Goal: Information Seeking & Learning: Learn about a topic

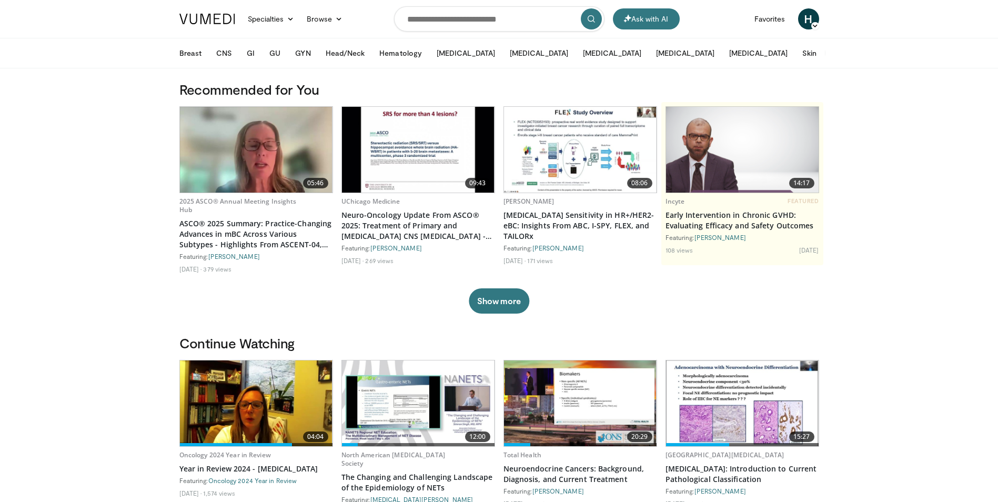
click at [825, 56] on button "More" at bounding box center [845, 53] width 41 height 21
click at [250, 57] on button "GI" at bounding box center [250, 53] width 21 height 21
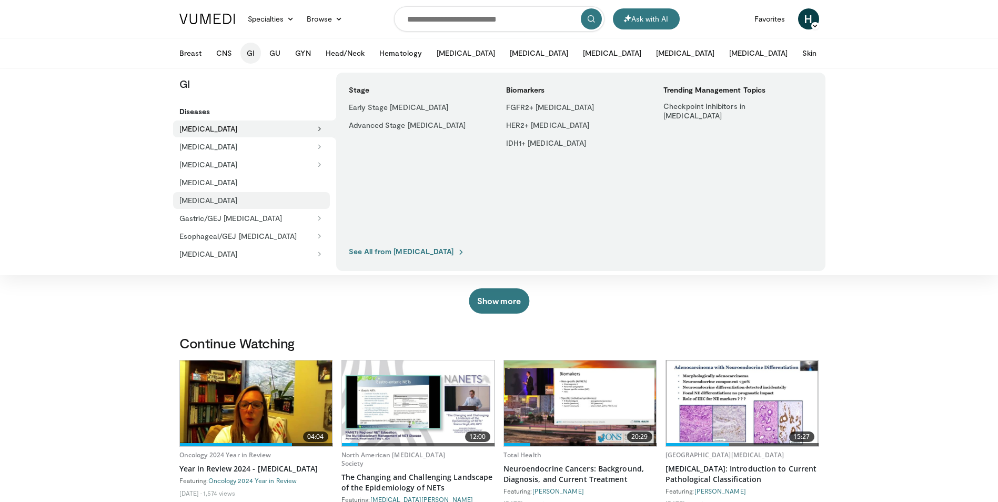
click at [215, 205] on link "[MEDICAL_DATA]" at bounding box center [251, 200] width 157 height 17
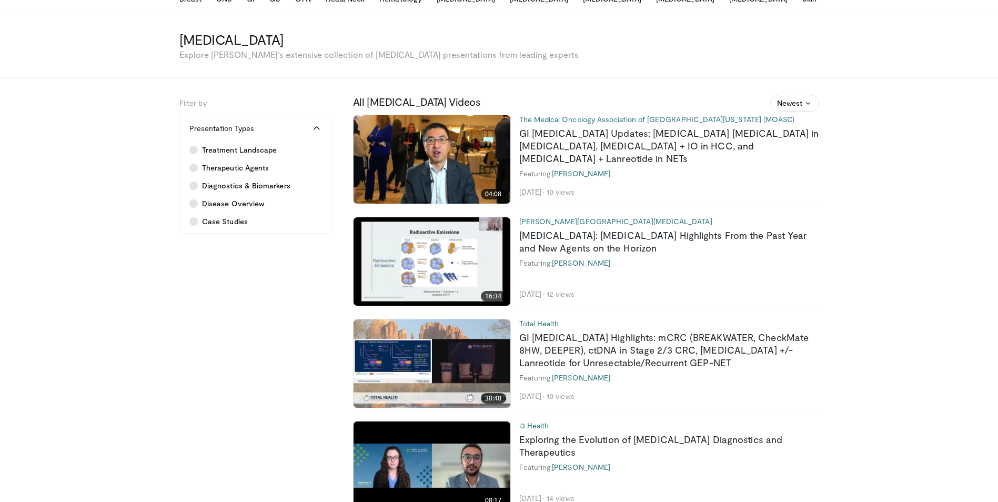
scroll to position [31, 0]
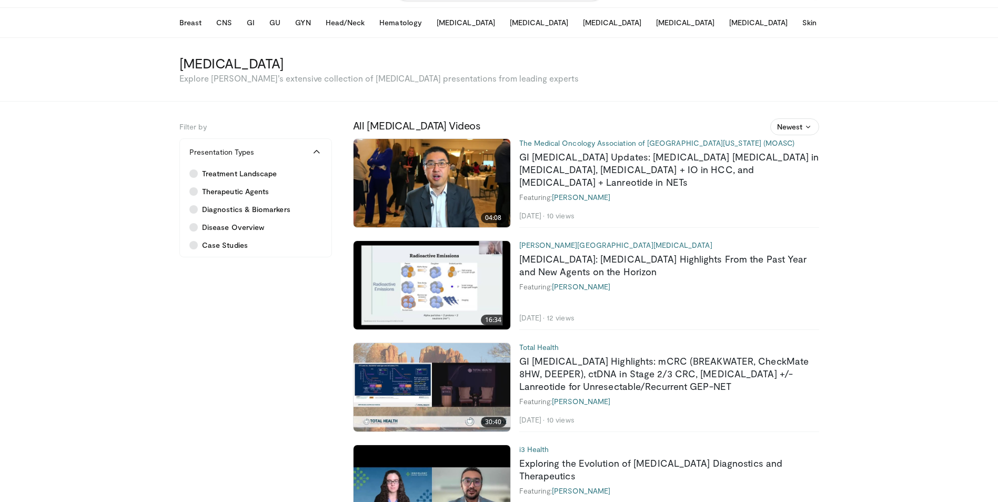
click at [425, 298] on img at bounding box center [432, 285] width 157 height 88
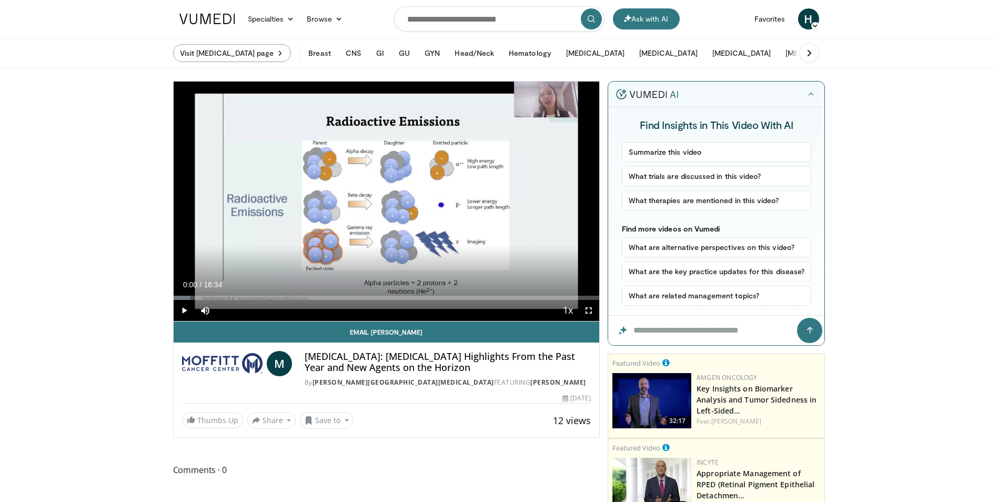
click at [285, 52] on link "Visit [MEDICAL_DATA] page" at bounding box center [232, 53] width 118 height 18
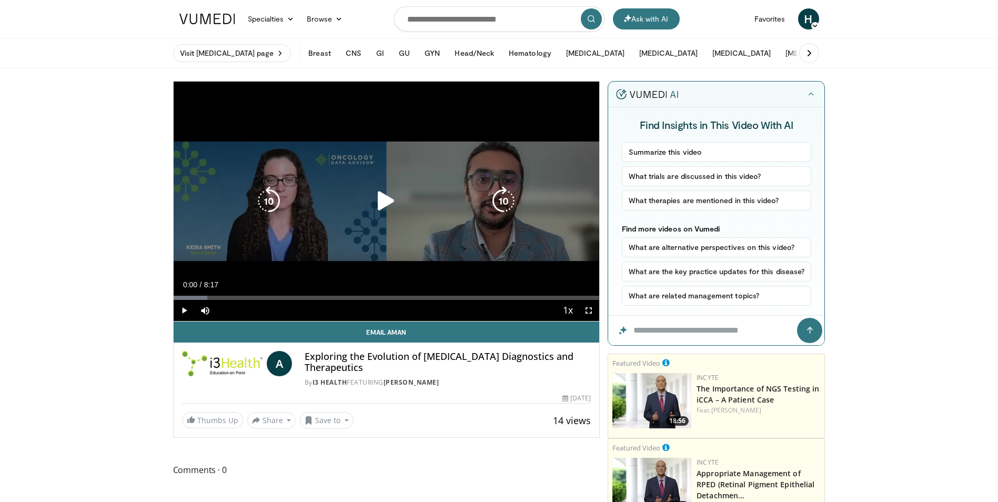
click at [382, 200] on icon "Video Player" at bounding box center [385, 200] width 29 height 29
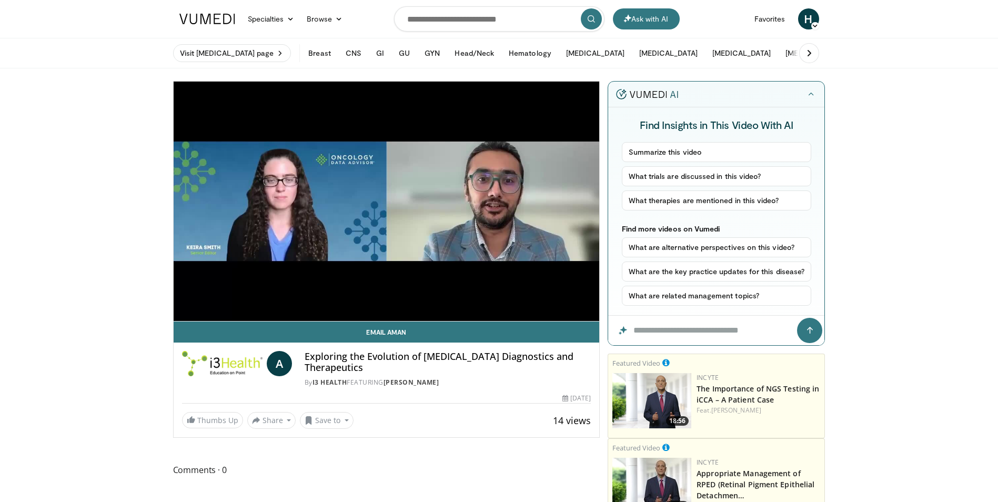
drag, startPoint x: 388, startPoint y: 369, endPoint x: 304, endPoint y: 356, distance: 84.7
click at [305, 356] on h4 "Exploring the Evolution of Neuroendocrine Tumor Diagnostics and Therapeutics" at bounding box center [448, 362] width 286 height 23
copy h4 "Exploring the Evolution of Neuroendocrine Tumor Diagnostics and Therapeutics"
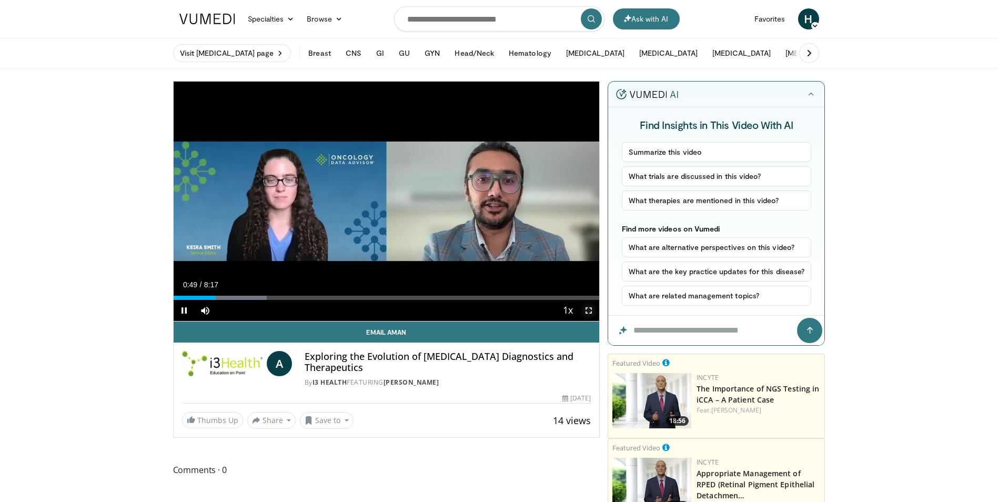
click at [590, 308] on span "Video Player" at bounding box center [588, 310] width 21 height 21
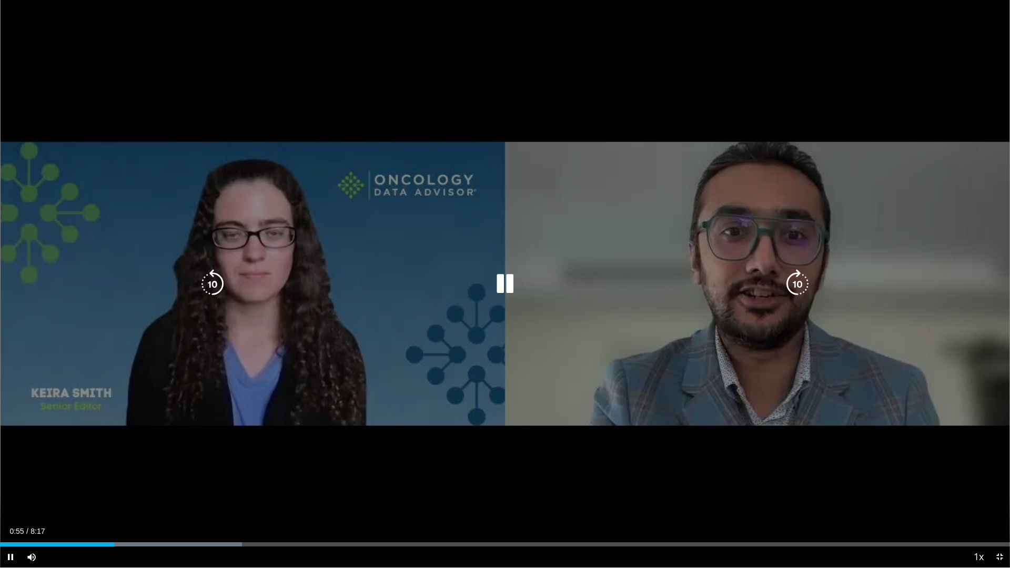
click at [503, 282] on icon "Video Player" at bounding box center [504, 283] width 29 height 29
click at [511, 292] on icon "Video Player" at bounding box center [504, 283] width 29 height 29
click at [504, 280] on icon "Video Player" at bounding box center [504, 283] width 29 height 29
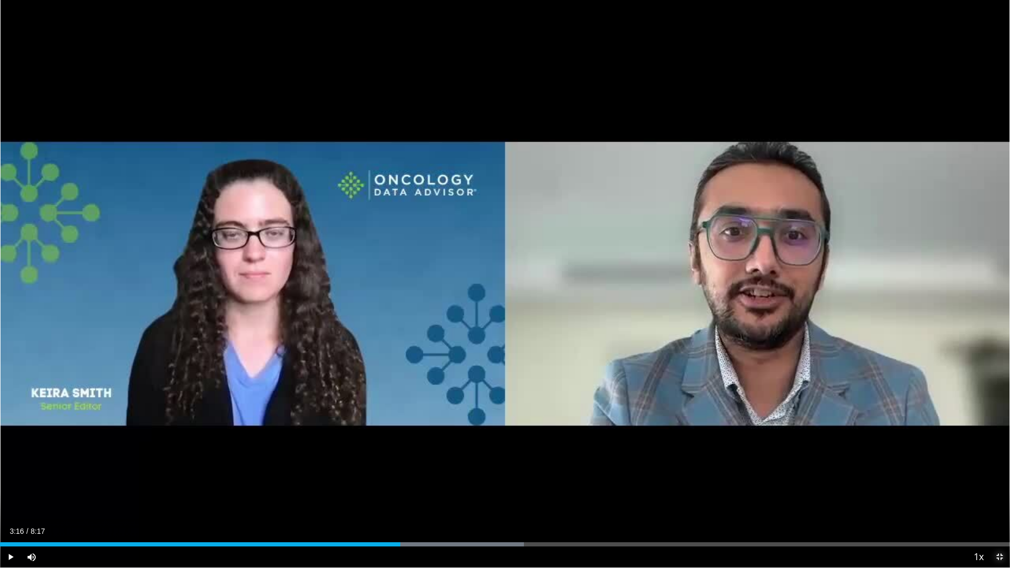
click at [997, 501] on span "Video Player" at bounding box center [999, 557] width 21 height 21
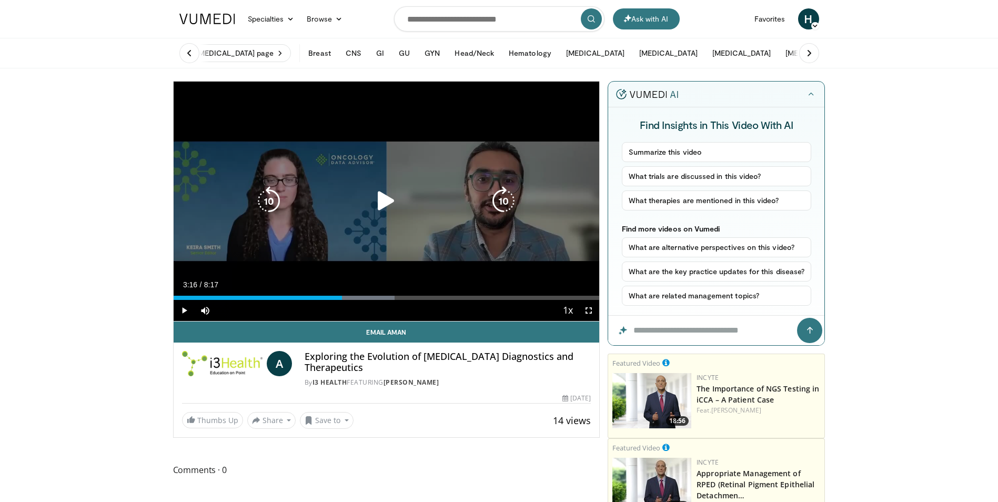
click at [387, 204] on icon "Video Player" at bounding box center [385, 200] width 29 height 29
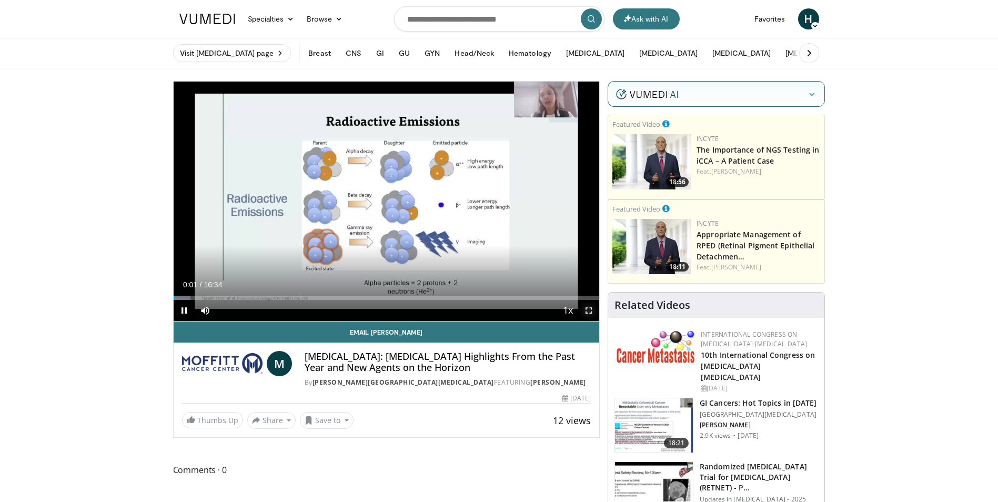
click at [584, 311] on span "Video Player" at bounding box center [588, 310] width 21 height 21
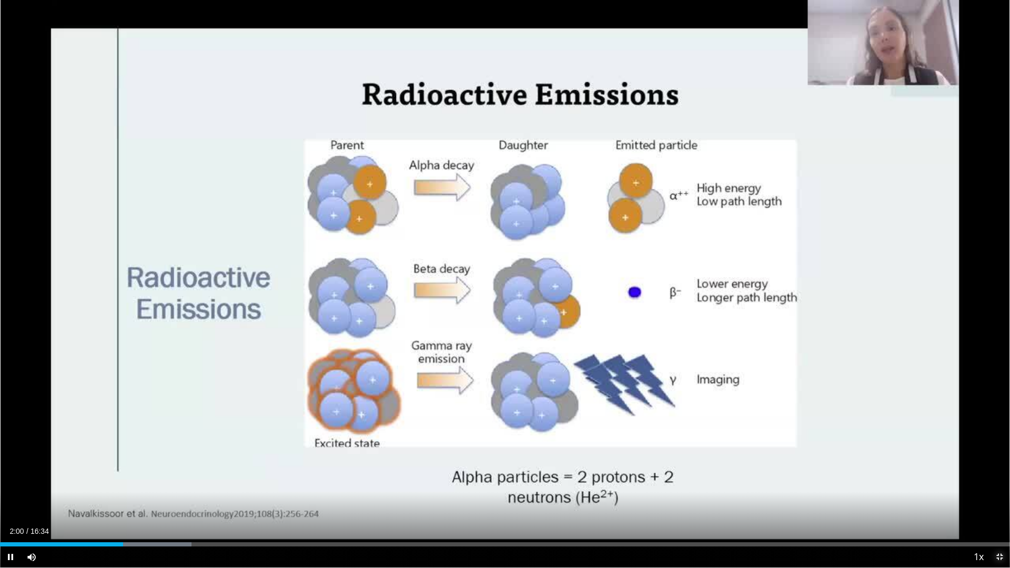
click at [997, 501] on span "Video Player" at bounding box center [999, 557] width 21 height 21
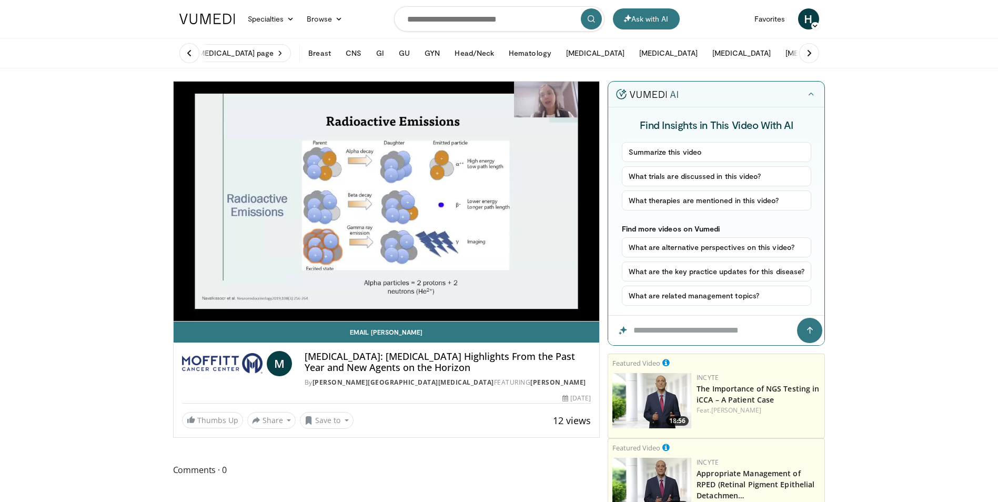
drag, startPoint x: 495, startPoint y: 371, endPoint x: 305, endPoint y: 360, distance: 190.2
click at [305, 360] on h4 "[MEDICAL_DATA]: [MEDICAL_DATA] Highlights From the Past Year and New Agents on …" at bounding box center [448, 362] width 286 height 23
copy h4 "[MEDICAL_DATA]: [MEDICAL_DATA] Highlights From the Past Year and New Agents on …"
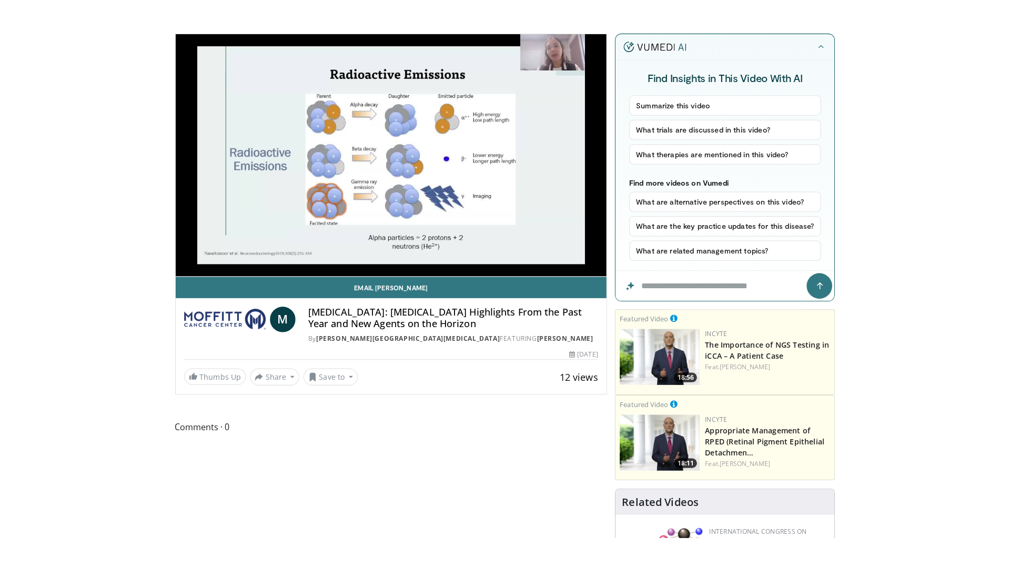
scroll to position [53, 0]
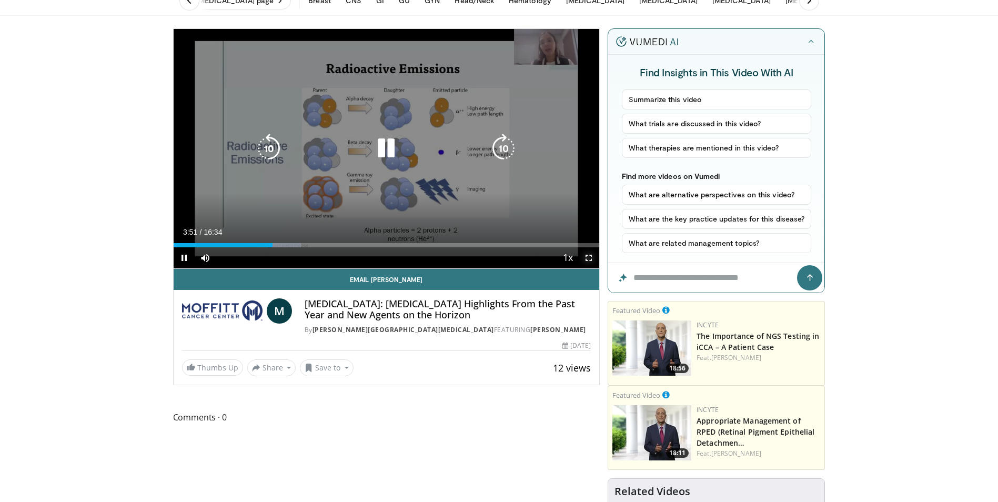
drag, startPoint x: 585, startPoint y: 261, endPoint x: 587, endPoint y: 300, distance: 39.0
click at [585, 261] on span "Video Player" at bounding box center [588, 257] width 21 height 21
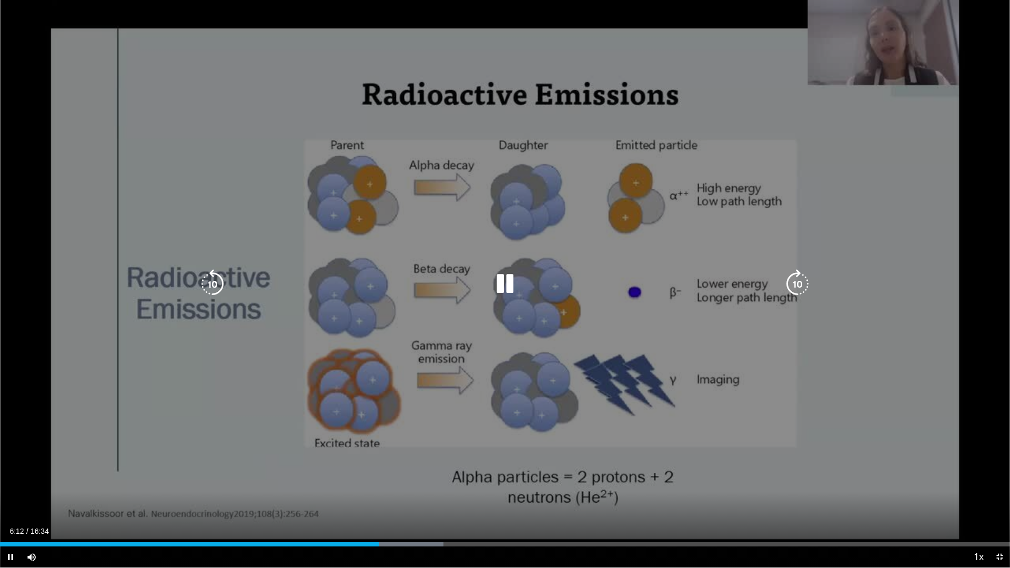
click at [498, 289] on icon "Video Player" at bounding box center [504, 283] width 29 height 29
click at [507, 292] on icon "Video Player" at bounding box center [504, 283] width 29 height 29
click at [506, 293] on icon "Video Player" at bounding box center [504, 283] width 29 height 29
click at [510, 287] on icon "Video Player" at bounding box center [504, 283] width 29 height 29
click at [514, 291] on icon "Video Player" at bounding box center [504, 283] width 29 height 29
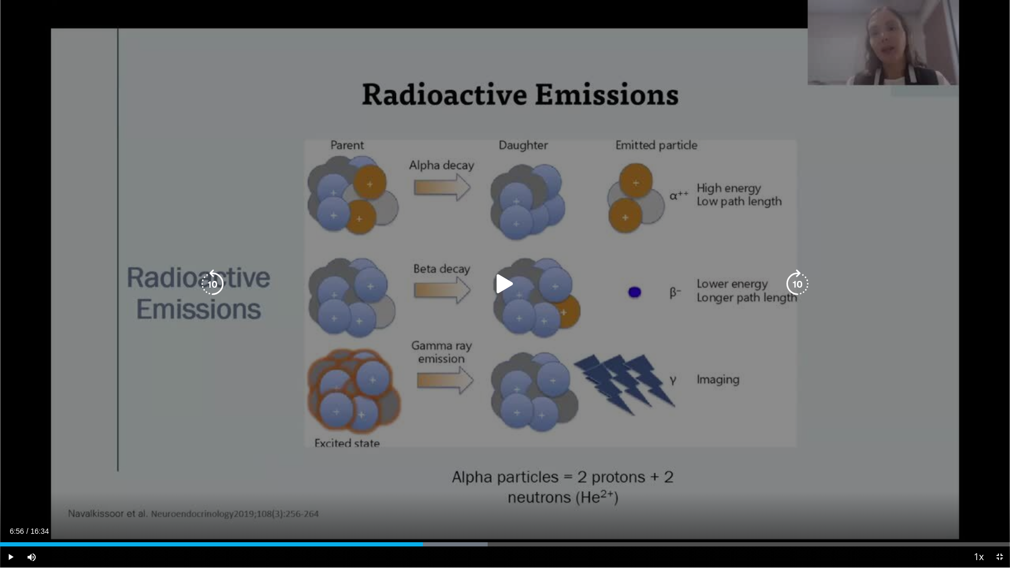
click at [509, 285] on icon "Video Player" at bounding box center [504, 283] width 29 height 29
click at [512, 282] on icon "Video Player" at bounding box center [504, 283] width 29 height 29
click at [497, 288] on icon "Video Player" at bounding box center [504, 283] width 29 height 29
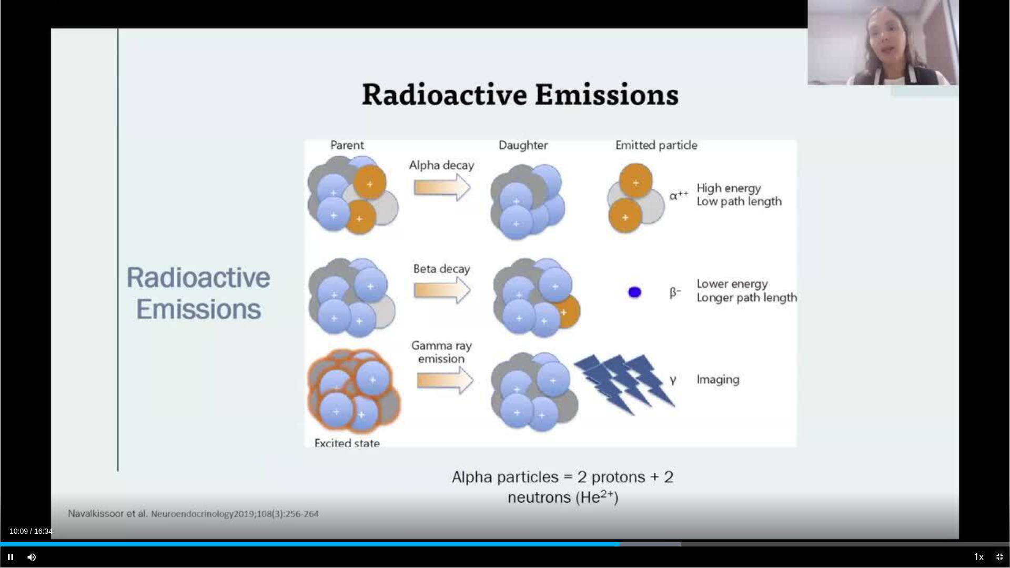
click at [997, 501] on span "Video Player" at bounding box center [999, 557] width 21 height 21
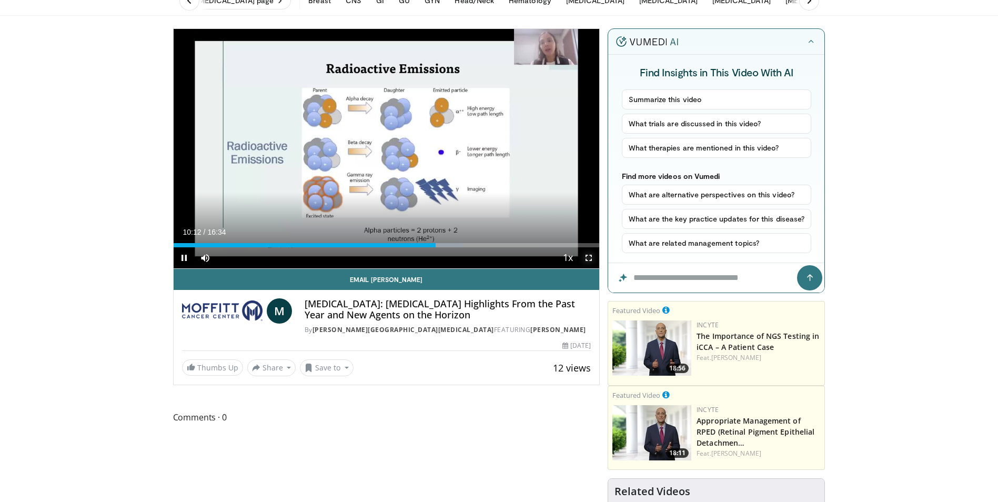
click at [592, 256] on span "Video Player" at bounding box center [588, 257] width 21 height 21
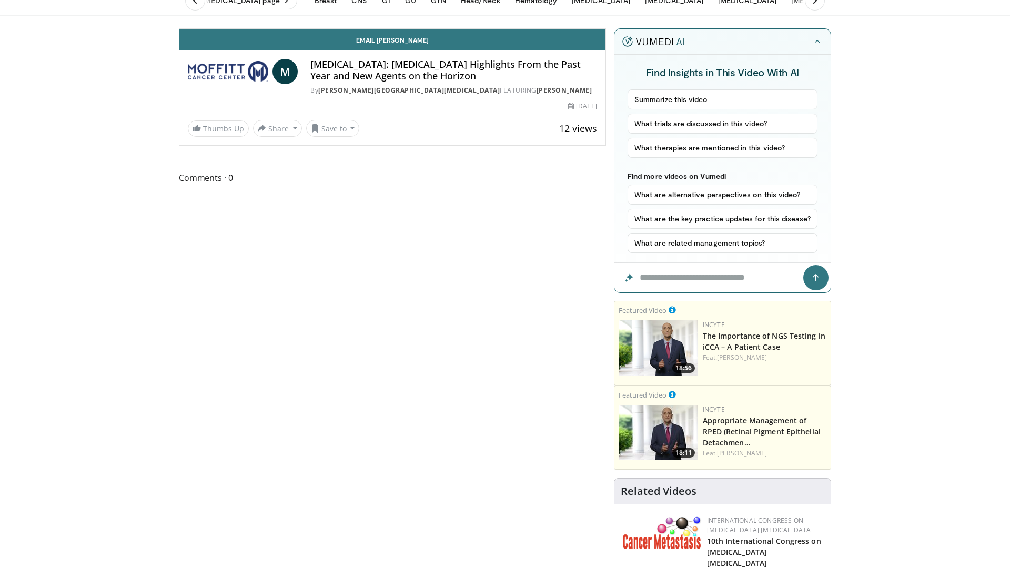
click at [852, 8] on div "Progress Bar" at bounding box center [852, 6] width 1 height 4
click at [605, 8] on div "Loaded : 72.84% 11:58 11:58" at bounding box center [392, 3] width 426 height 10
click at [987, 8] on div "Progress Bar" at bounding box center [987, 6] width 1 height 4
click at [605, 29] on video-js "**********" at bounding box center [392, 29] width 426 height 1
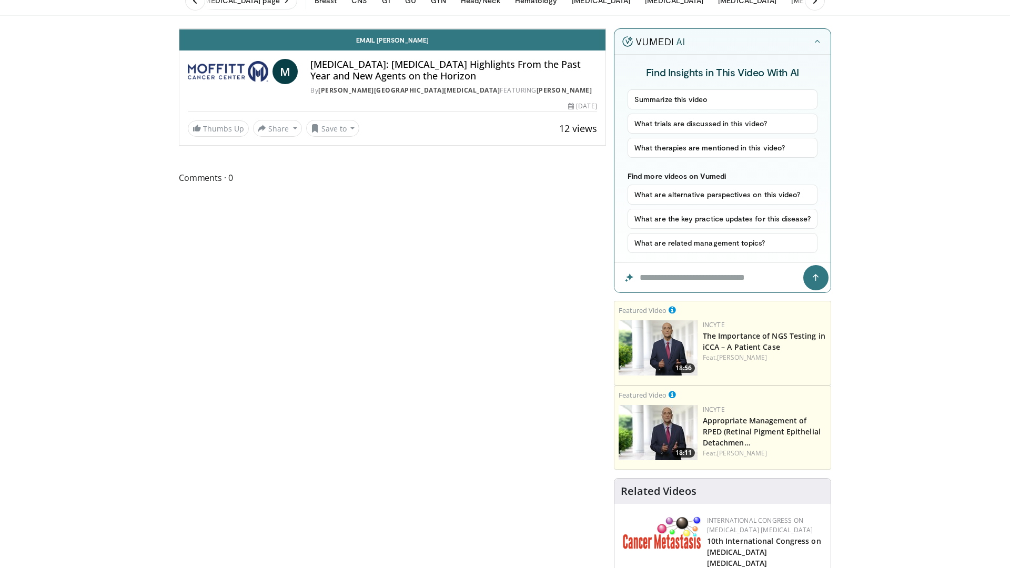
click at [605, 29] on span "Video Player" at bounding box center [594, 18] width 21 height 21
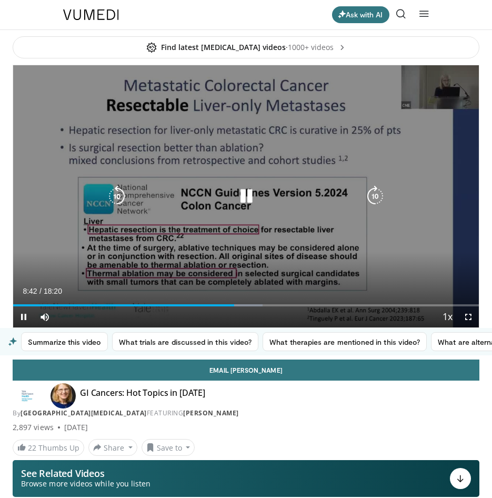
click at [262, 198] on div "Video Player" at bounding box center [245, 196] width 279 height 21
click at [247, 198] on icon "Video Player" at bounding box center [246, 196] width 21 height 21
